Goal: Use online tool/utility

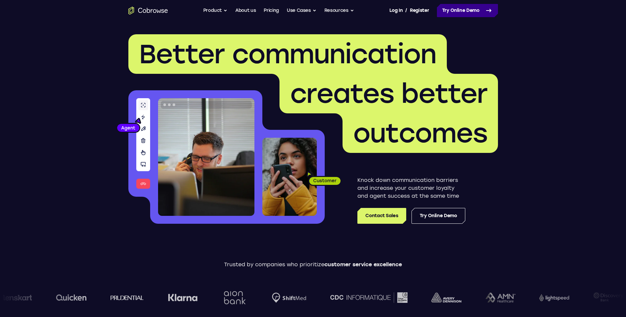
drag, startPoint x: 462, startPoint y: 5, endPoint x: 458, endPoint y: 12, distance: 7.6
click at [458, 12] on link "Try Online Demo" at bounding box center [467, 10] width 61 height 13
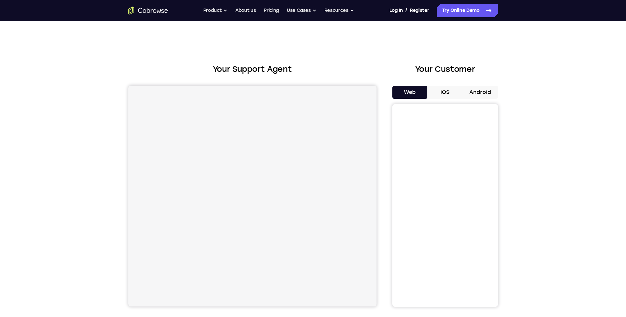
click at [482, 93] on button "Android" at bounding box center [479, 92] width 35 height 13
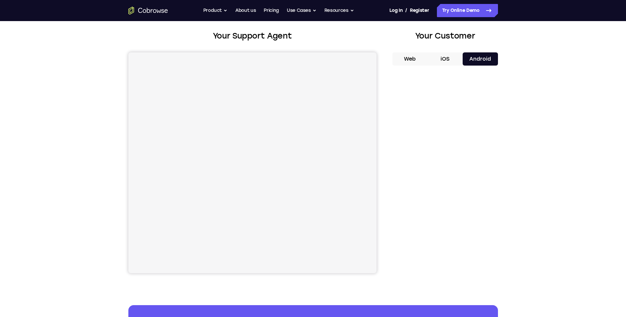
scroll to position [33, 0]
